Goal: Task Accomplishment & Management: Use online tool/utility

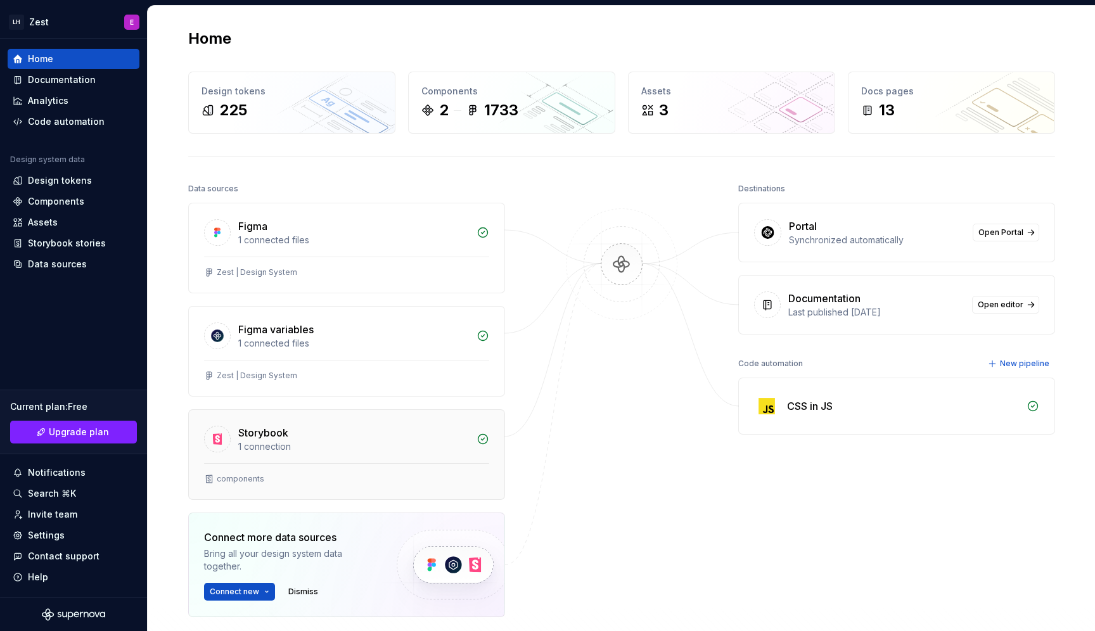
click at [374, 430] on div "Storybook" at bounding box center [353, 432] width 231 height 15
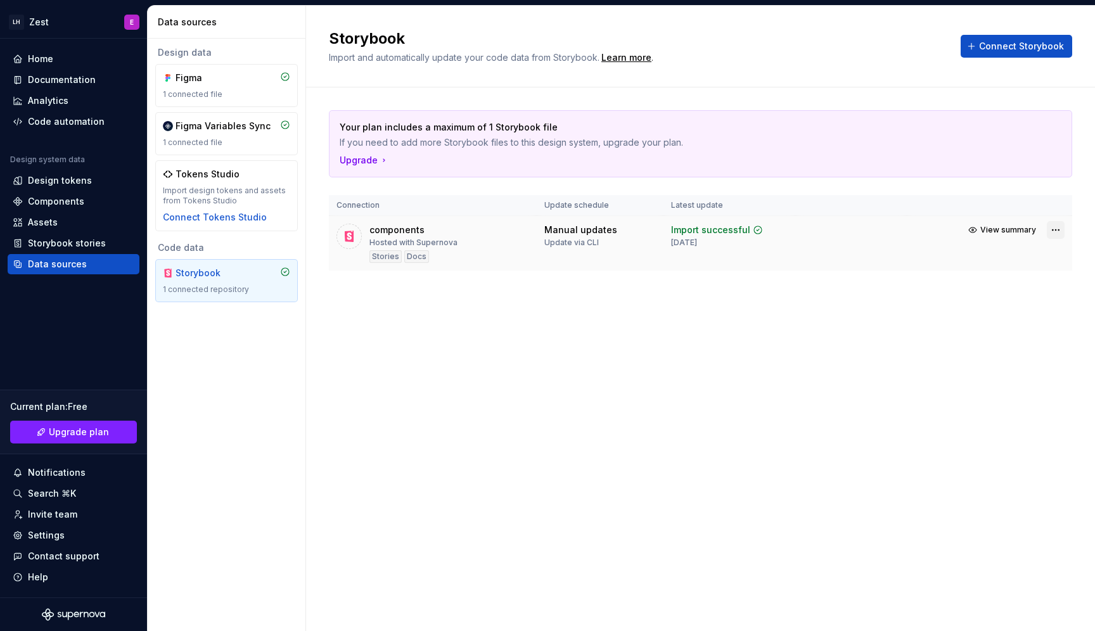
click at [1054, 233] on html "LH Zest E Home Documentation Analytics Code automation Design system data Desig…" at bounding box center [547, 315] width 1095 height 631
click at [1002, 279] on link "Open Storybook" at bounding box center [1011, 275] width 95 height 13
click at [766, 290] on div "Your plan includes a maximum of 1 Storybook file If you need to add more Storyb…" at bounding box center [700, 202] width 743 height 231
click at [722, 224] on div "Import successful" at bounding box center [710, 230] width 79 height 13
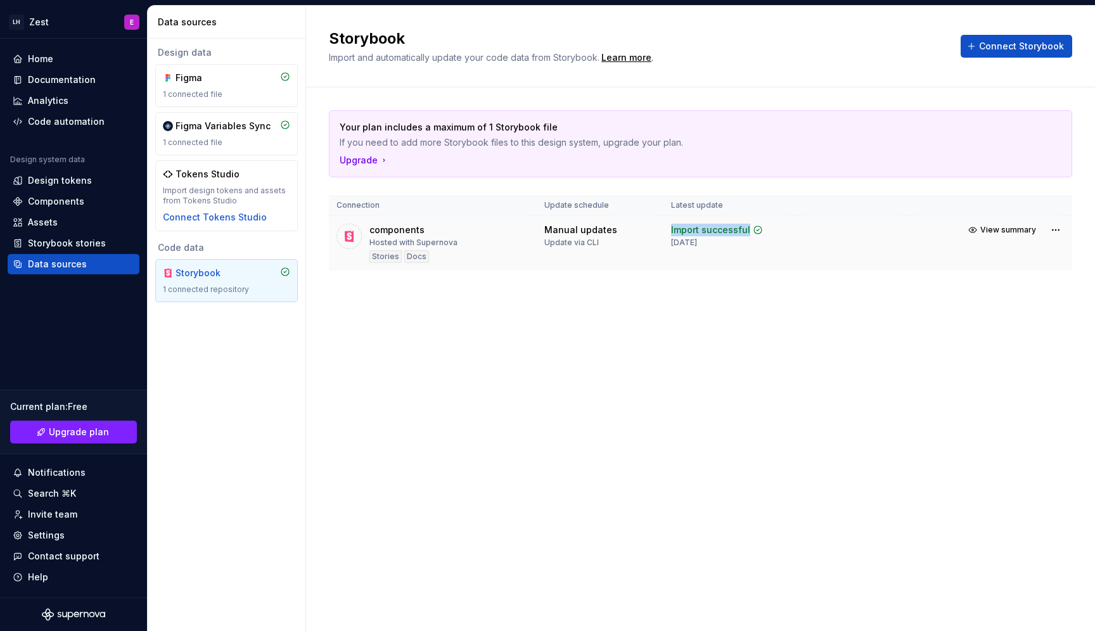
click at [722, 224] on div "Import successful" at bounding box center [710, 230] width 79 height 13
click at [757, 233] on icon at bounding box center [758, 230] width 8 height 8
click at [703, 266] on td "Import successful [DATE]" at bounding box center [729, 243] width 132 height 55
click at [1053, 235] on html "LH Zest E Home Documentation Analytics Code automation Design system data Desig…" at bounding box center [547, 315] width 1095 height 631
click at [469, 411] on html "LH Zest E Home Documentation Analytics Code automation Design system data Desig…" at bounding box center [547, 315] width 1095 height 631
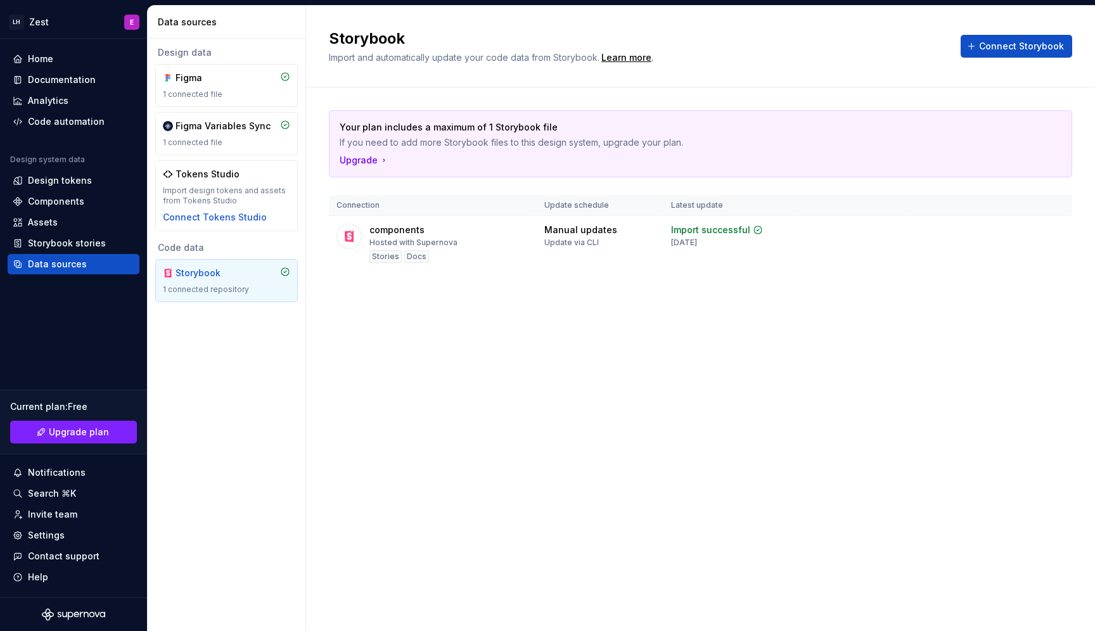
click at [545, 488] on div "Storybook Import and automatically update your code data from Storybook. Learn …" at bounding box center [700, 318] width 789 height 625
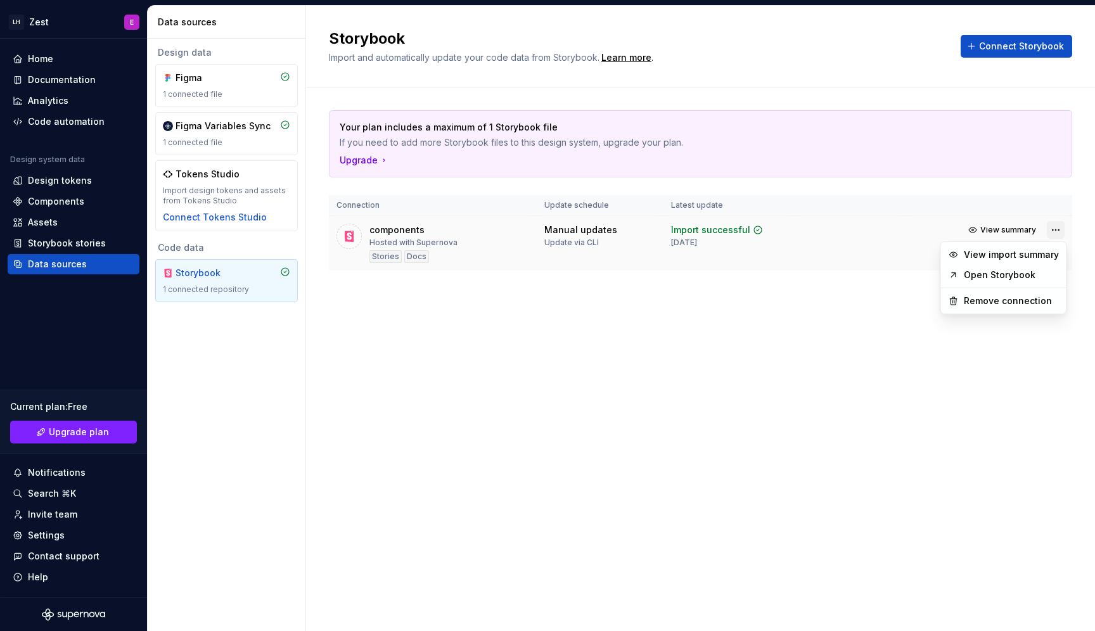
click at [1056, 234] on html "LH Zest E Home Documentation Analytics Code automation Design system data Desig…" at bounding box center [547, 315] width 1095 height 631
click at [992, 279] on link "Open Storybook" at bounding box center [1011, 275] width 95 height 13
click at [899, 234] on td at bounding box center [851, 243] width 112 height 55
click at [1000, 229] on span "View summary" at bounding box center [1008, 230] width 56 height 10
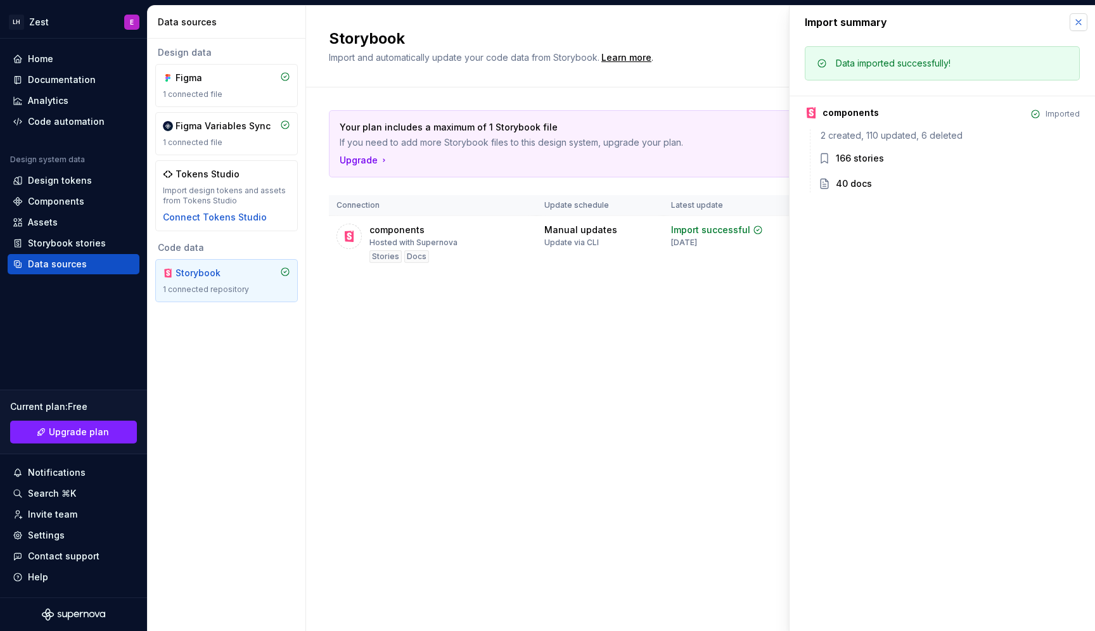
click at [1078, 23] on button "button" at bounding box center [1079, 22] width 18 height 18
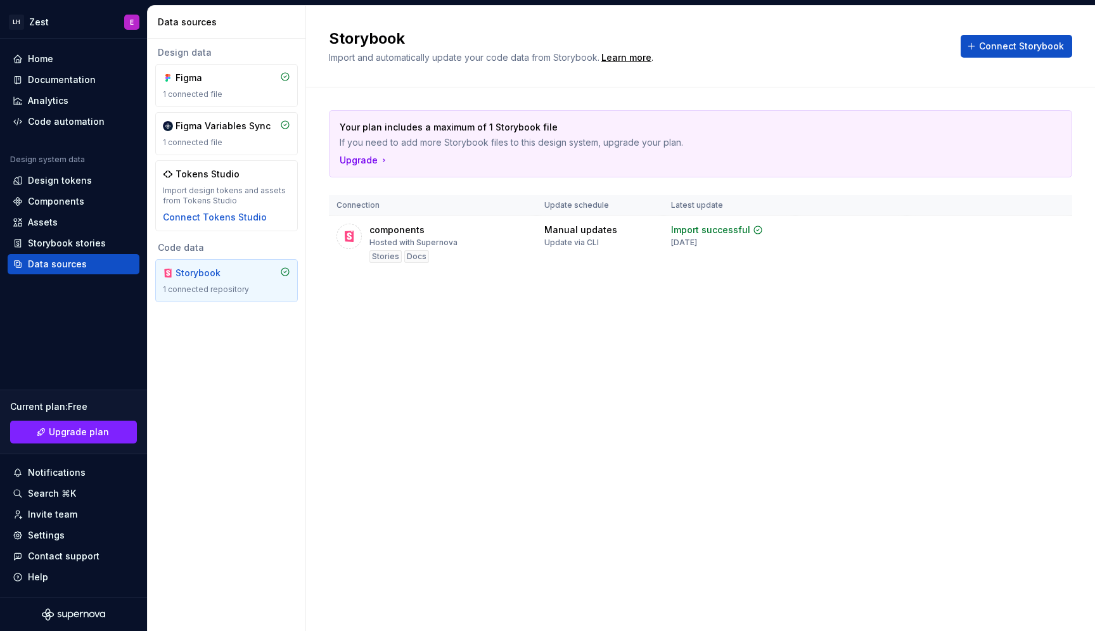
click at [857, 335] on div "Storybook Import and automatically update your code data from Storybook. Learn …" at bounding box center [700, 318] width 789 height 625
click at [1023, 235] on button "View summary" at bounding box center [1002, 230] width 77 height 18
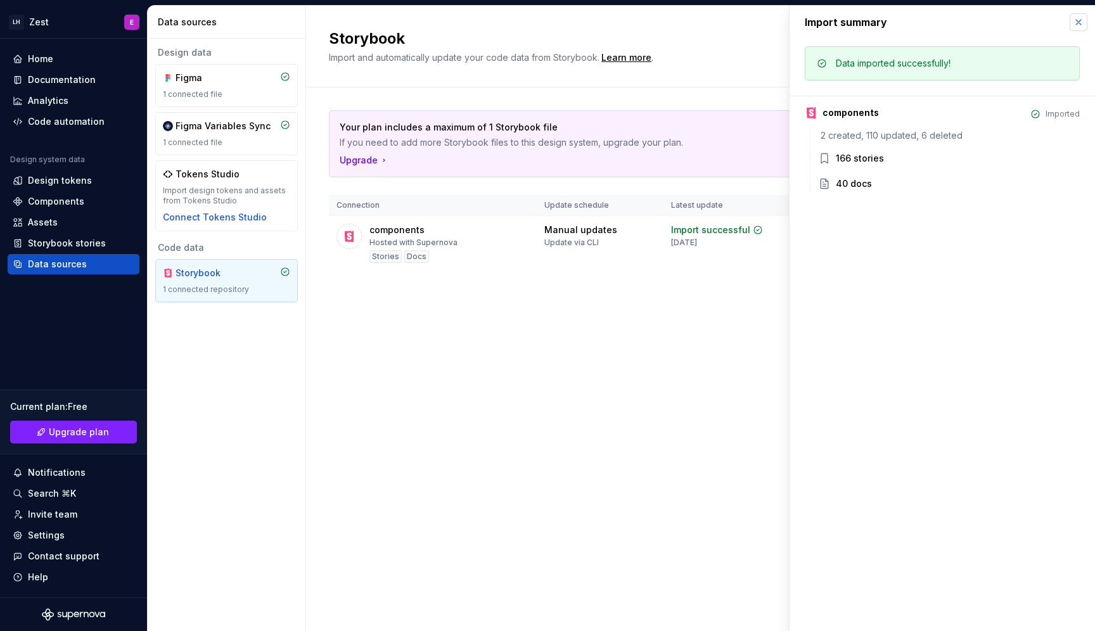
click at [1079, 19] on button "button" at bounding box center [1079, 22] width 18 height 18
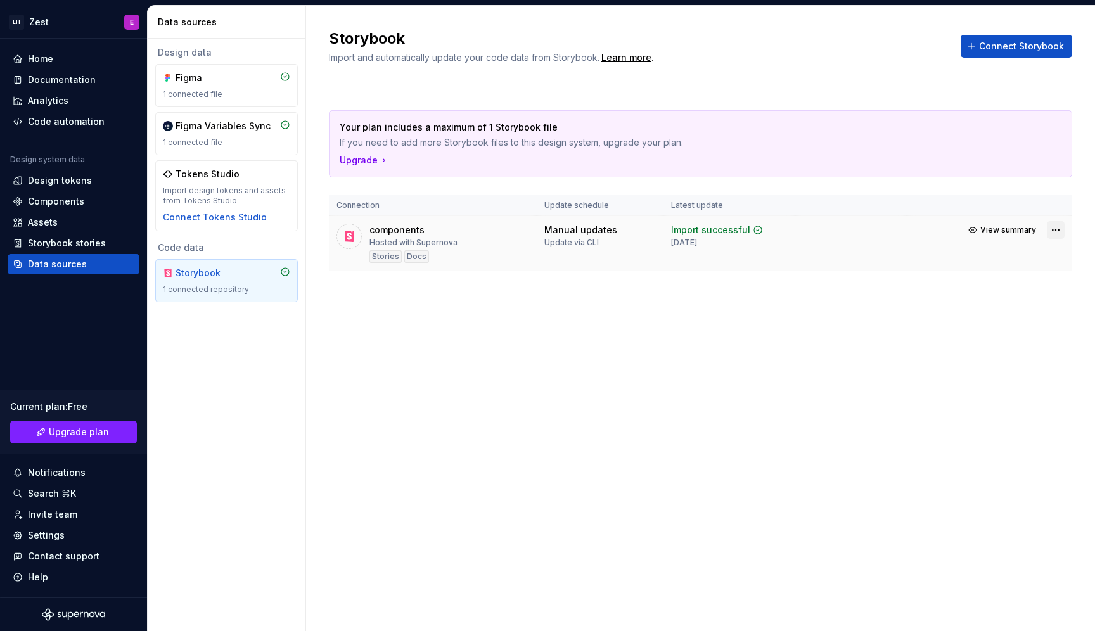
click at [1062, 231] on html "LH Zest E Home Documentation Analytics Code automation Design system data Desig…" at bounding box center [547, 315] width 1095 height 631
click at [999, 278] on link "Open Storybook" at bounding box center [1011, 275] width 95 height 13
